Goal: Obtain resource: Download file/media

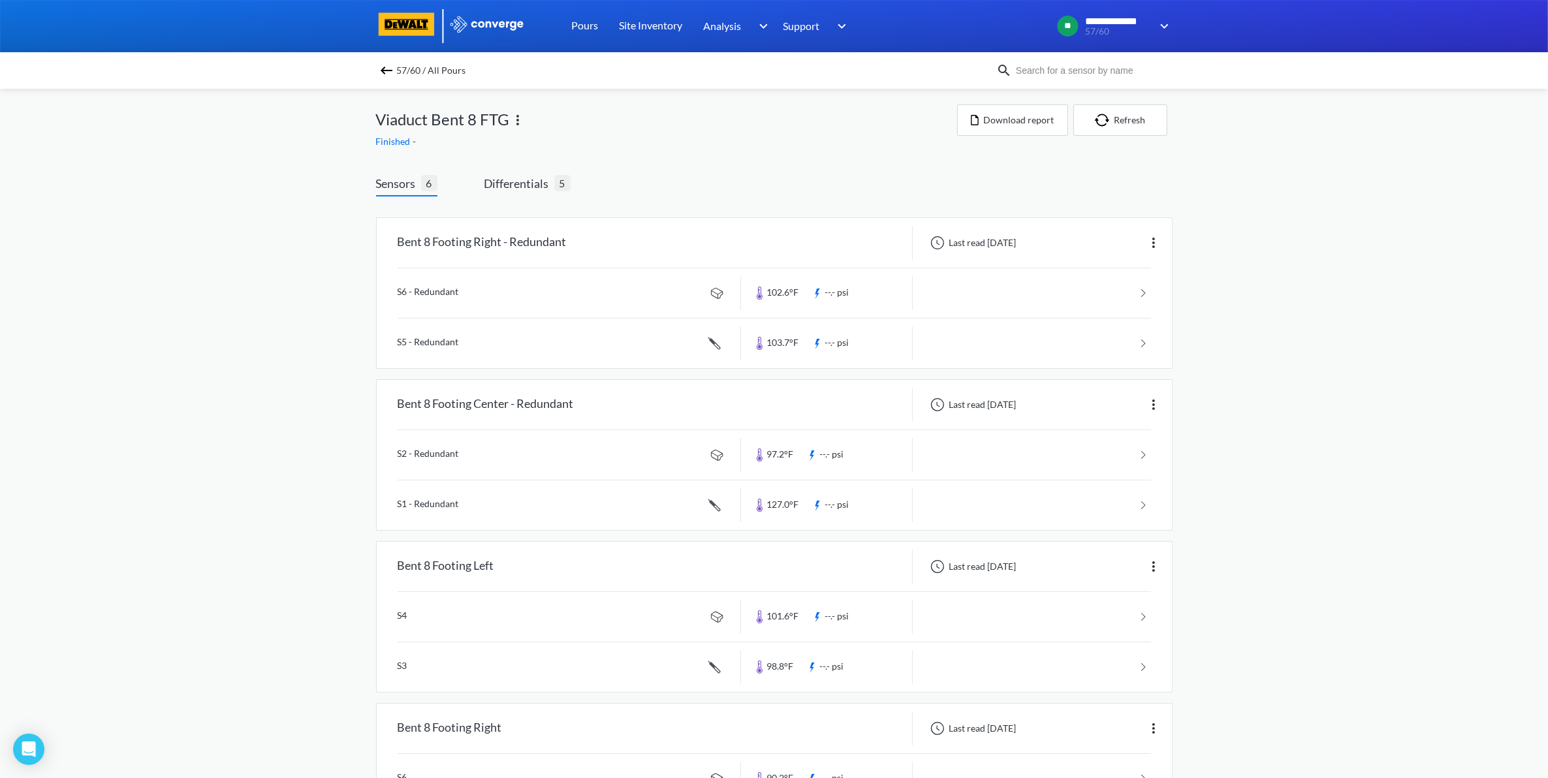
click at [389, 69] on img at bounding box center [387, 71] width 16 height 16
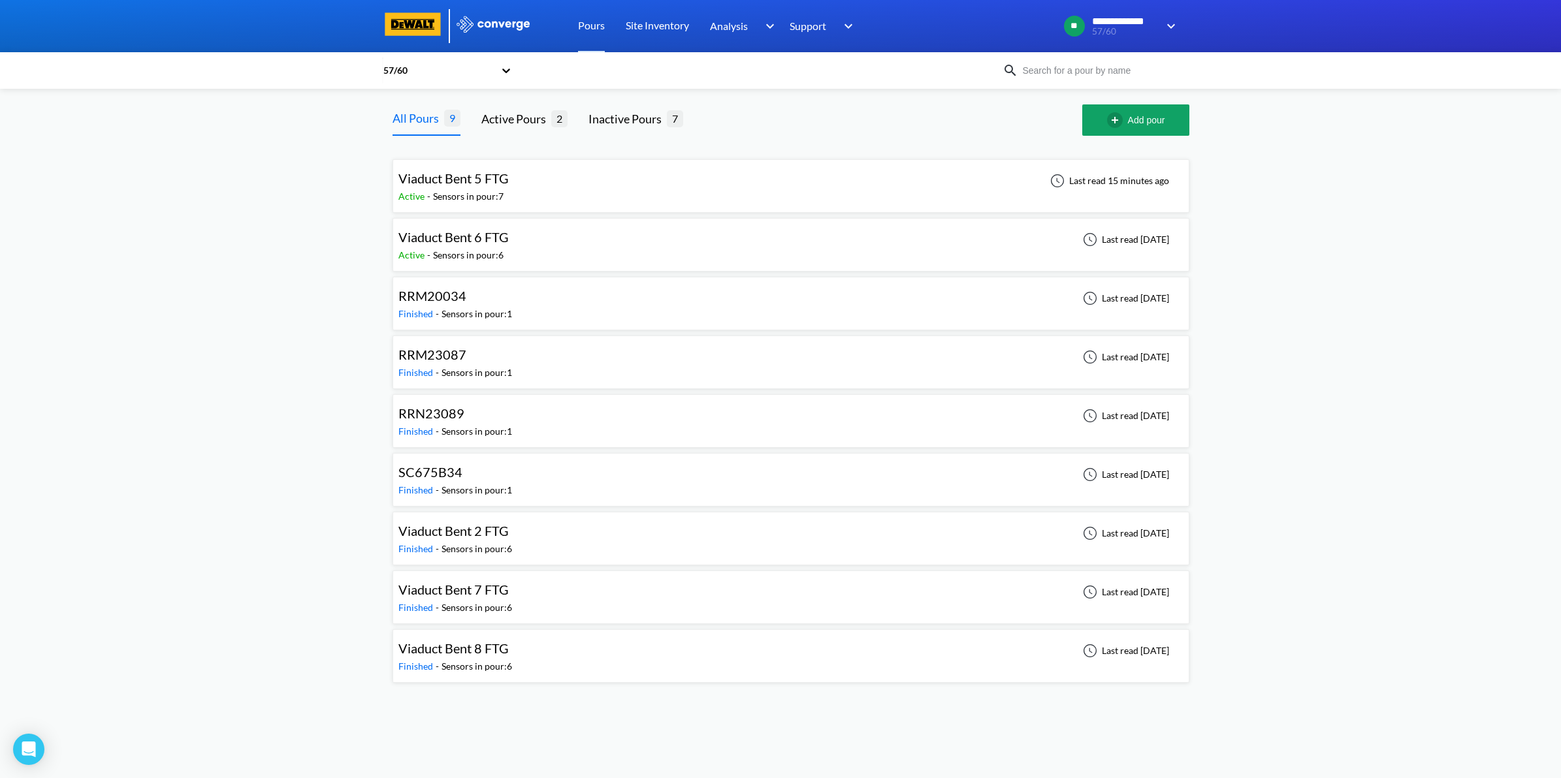
click at [764, 189] on div "Viaduct Bent 5 FTG Active - Sensors in pour: 7 Last read 15 minutes ago" at bounding box center [790, 186] width 785 height 42
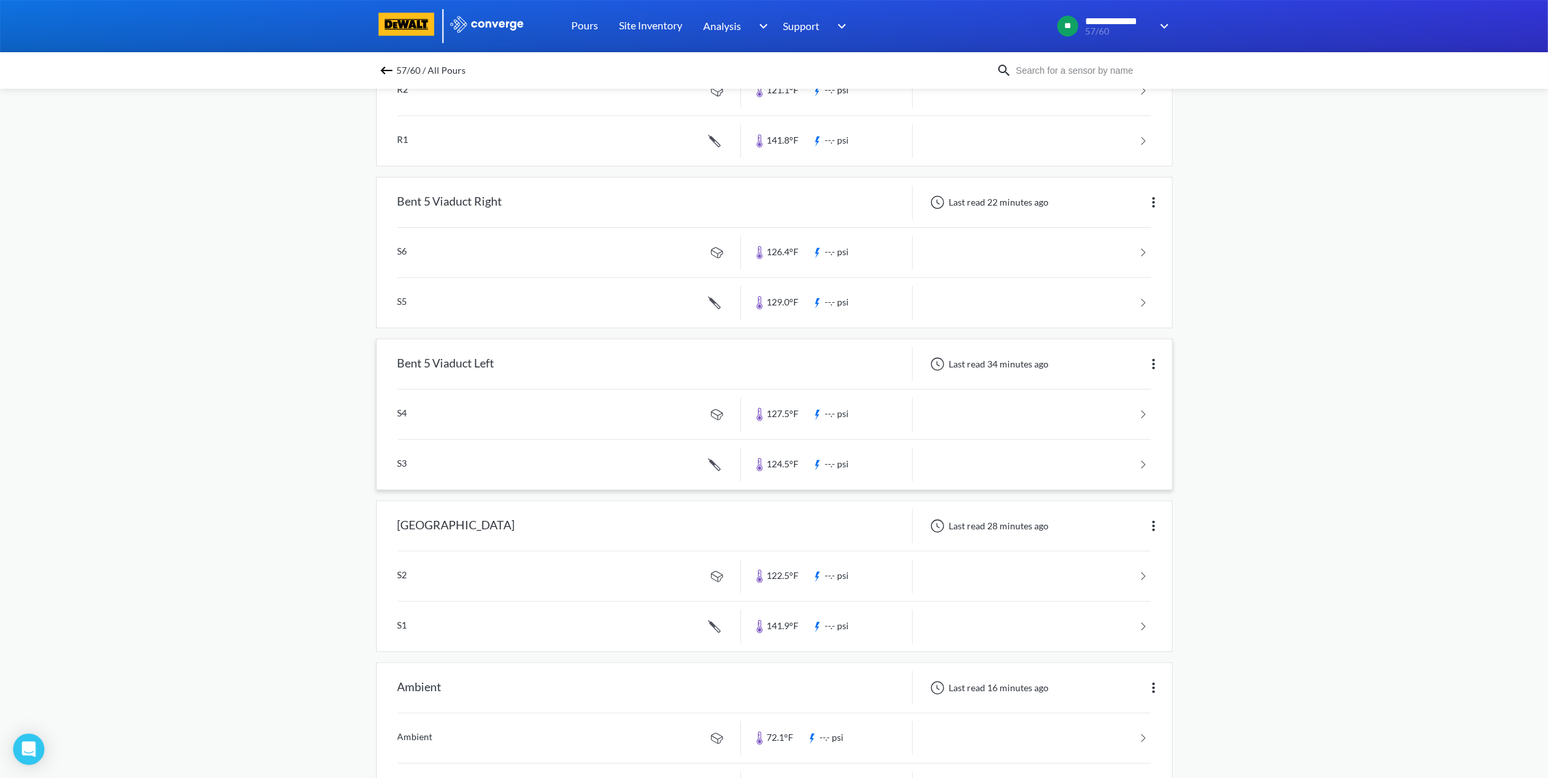
scroll to position [592, 0]
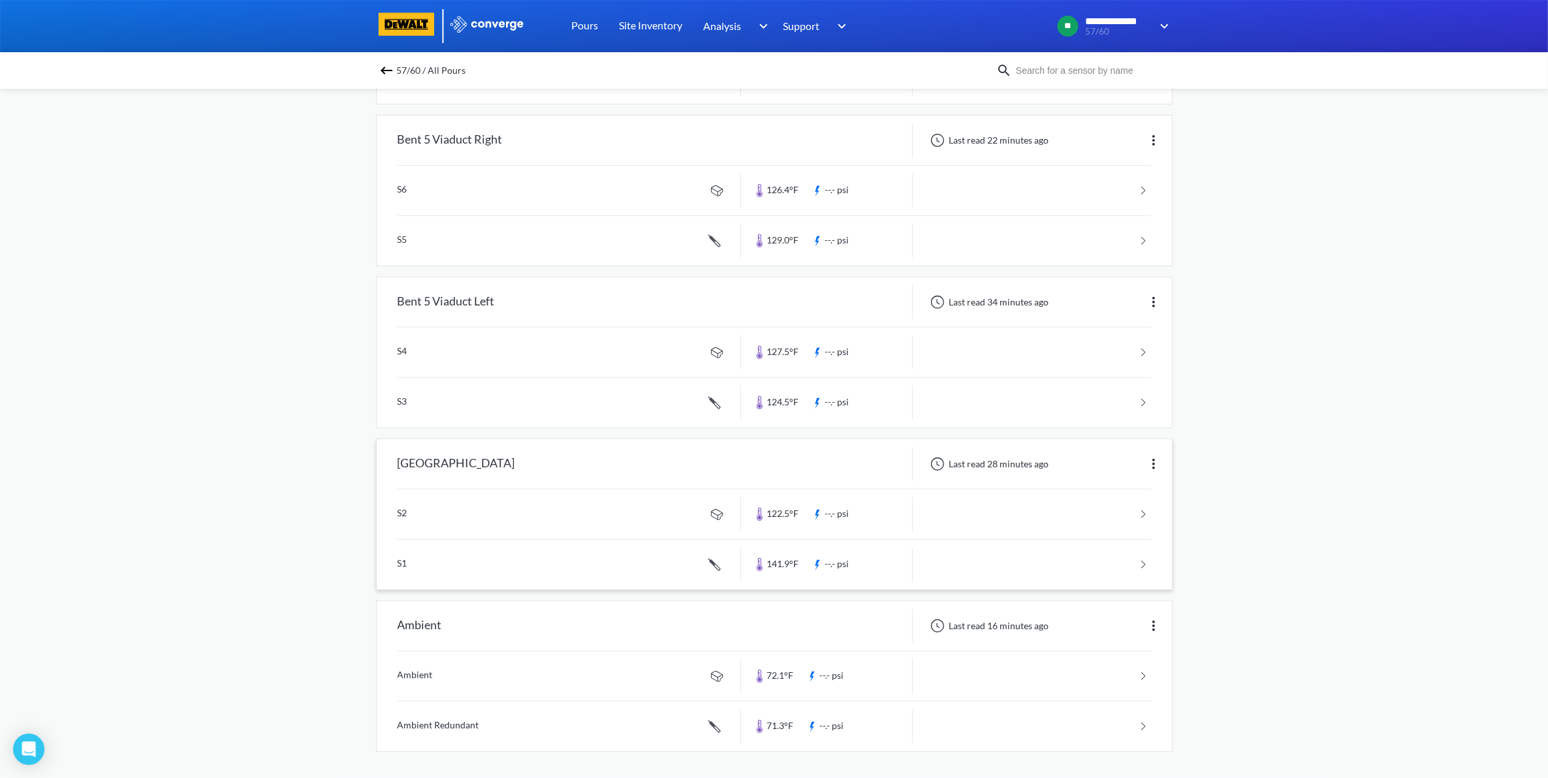
click at [1017, 514] on link at bounding box center [775, 515] width 754 height 50
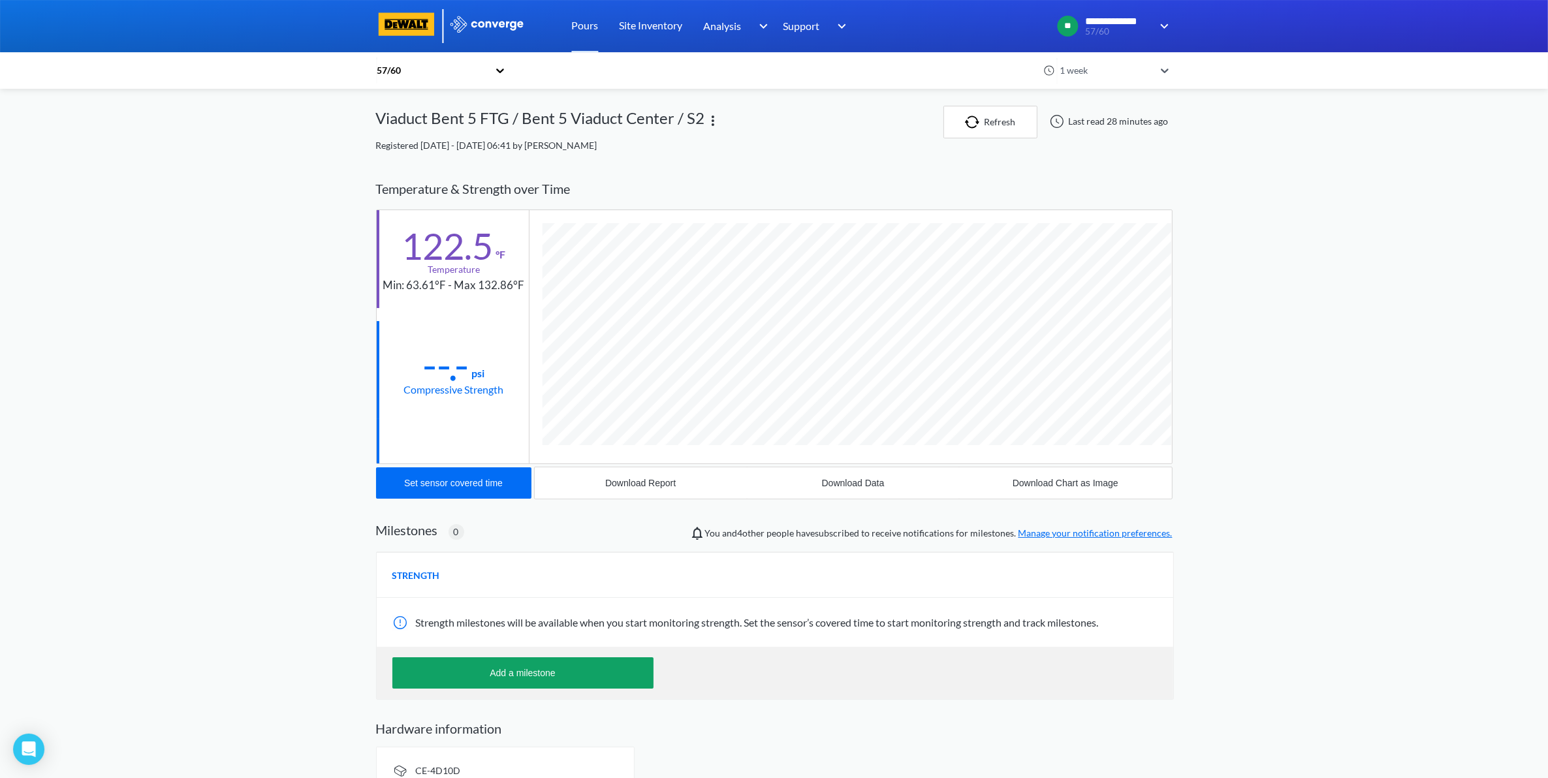
scroll to position [690, 797]
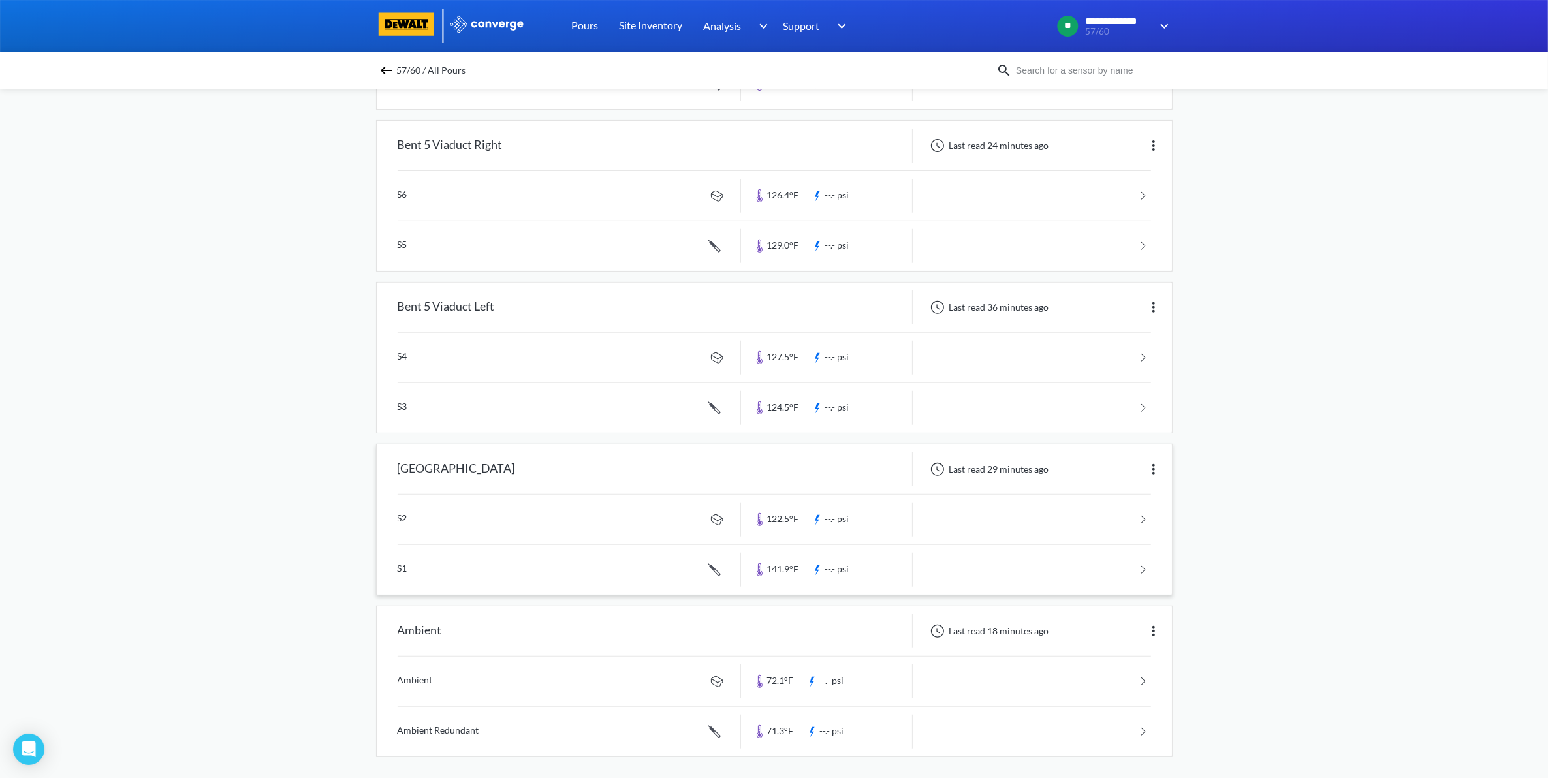
scroll to position [592, 0]
click at [1107, 564] on link at bounding box center [775, 565] width 754 height 50
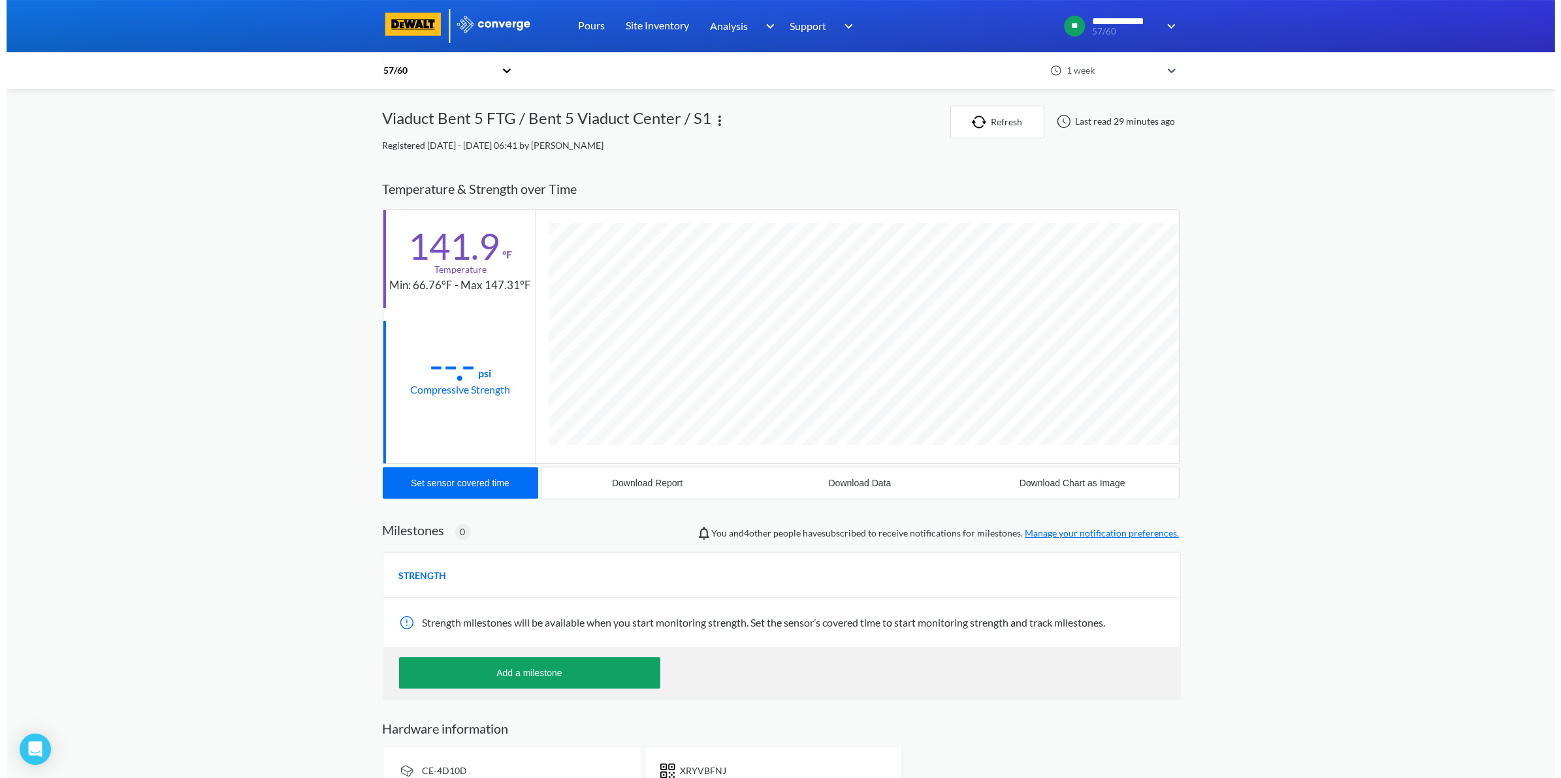
scroll to position [715, 797]
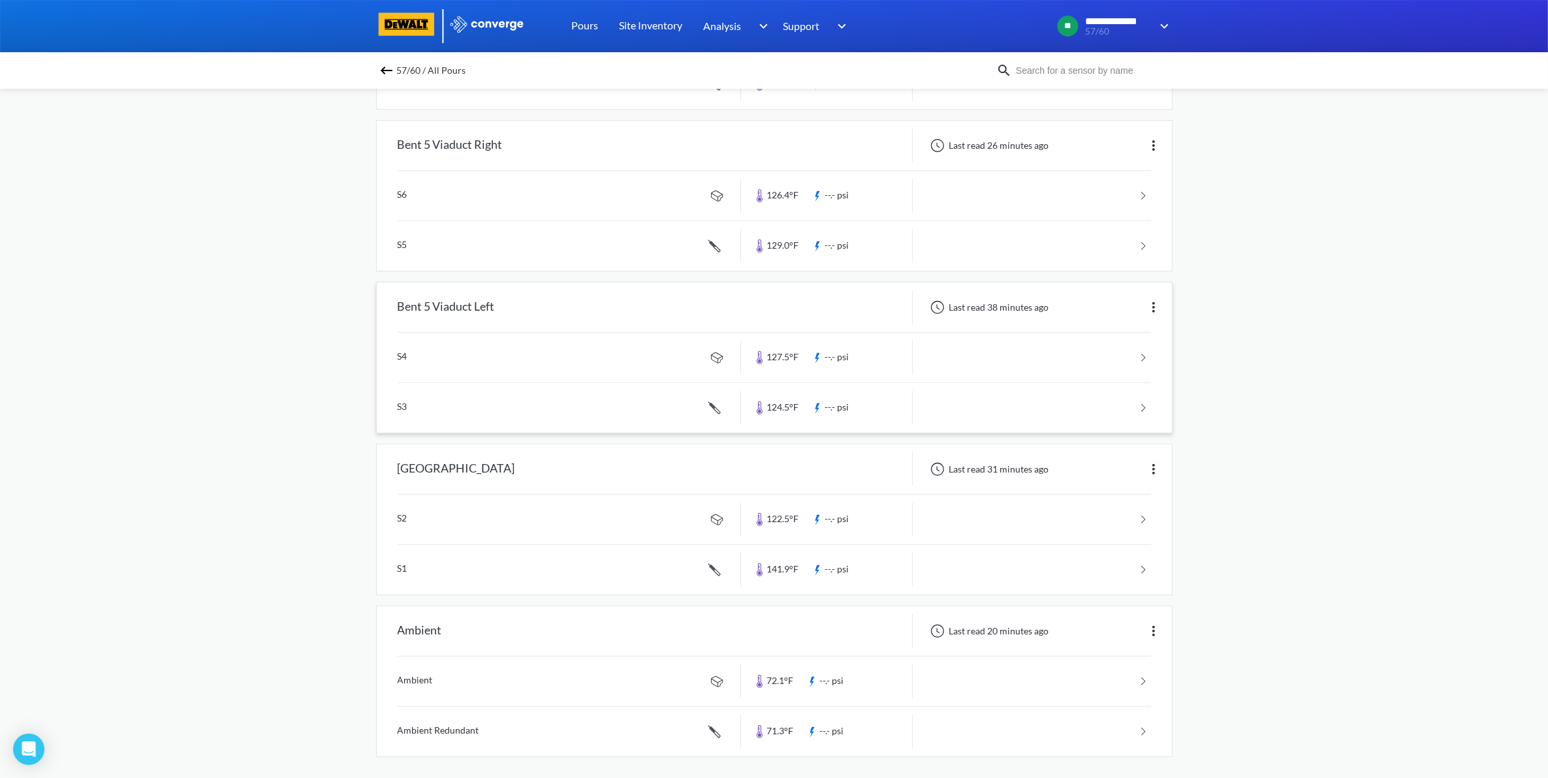
scroll to position [592, 0]
click at [1115, 680] on link at bounding box center [775, 677] width 754 height 50
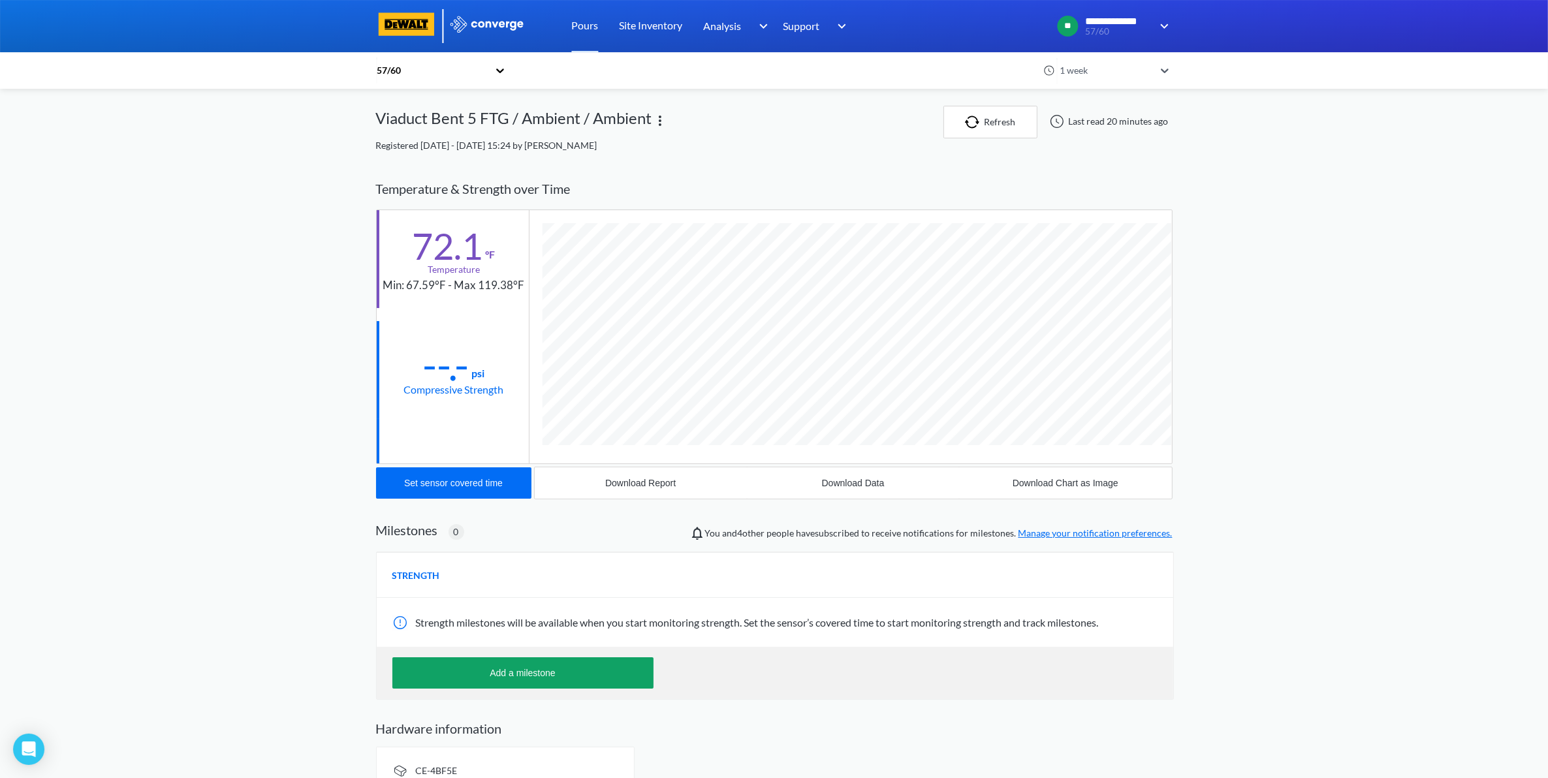
scroll to position [690, 797]
click at [870, 485] on div "Download Data" at bounding box center [853, 483] width 63 height 10
